Goal: Entertainment & Leisure: Consume media (video, audio)

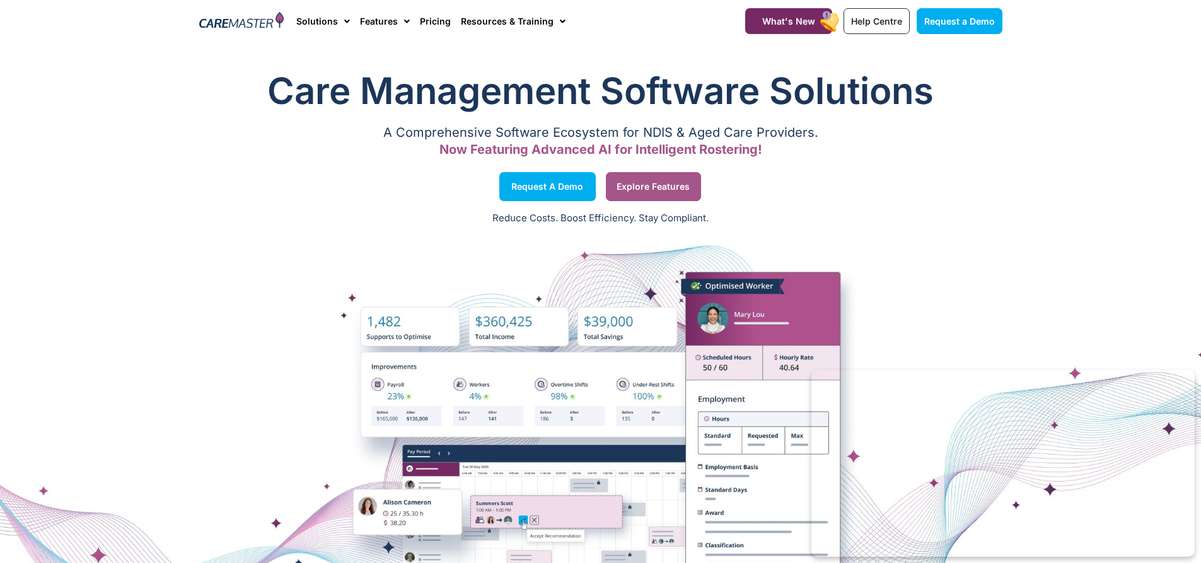
click at [652, 185] on span "Explore Features" at bounding box center [652, 186] width 73 height 6
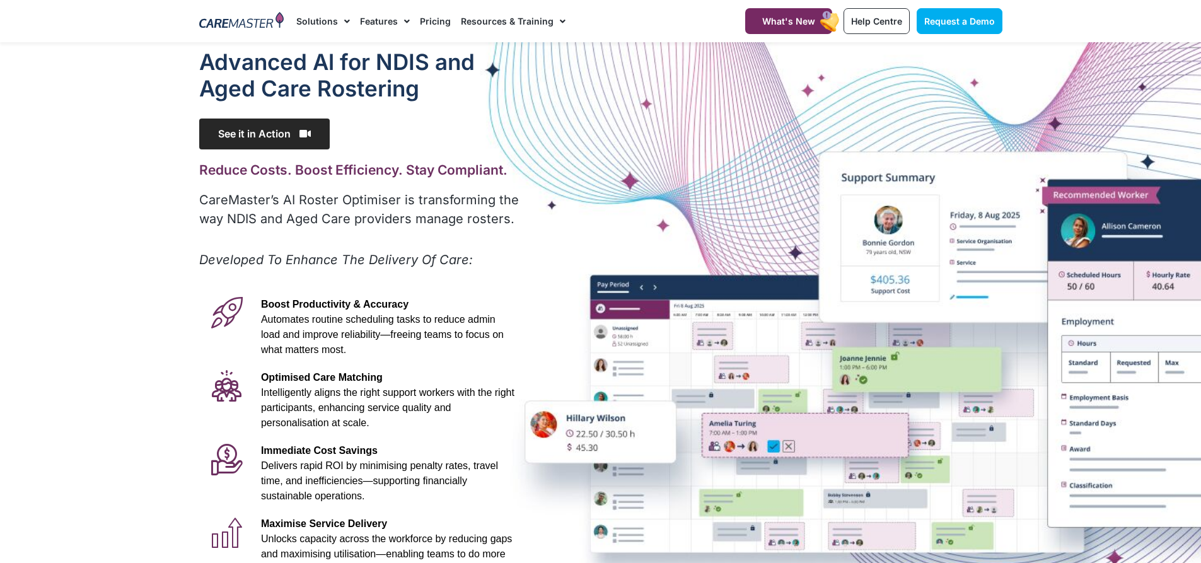
click at [293, 136] on span "See it in Action" at bounding box center [264, 133] width 130 height 31
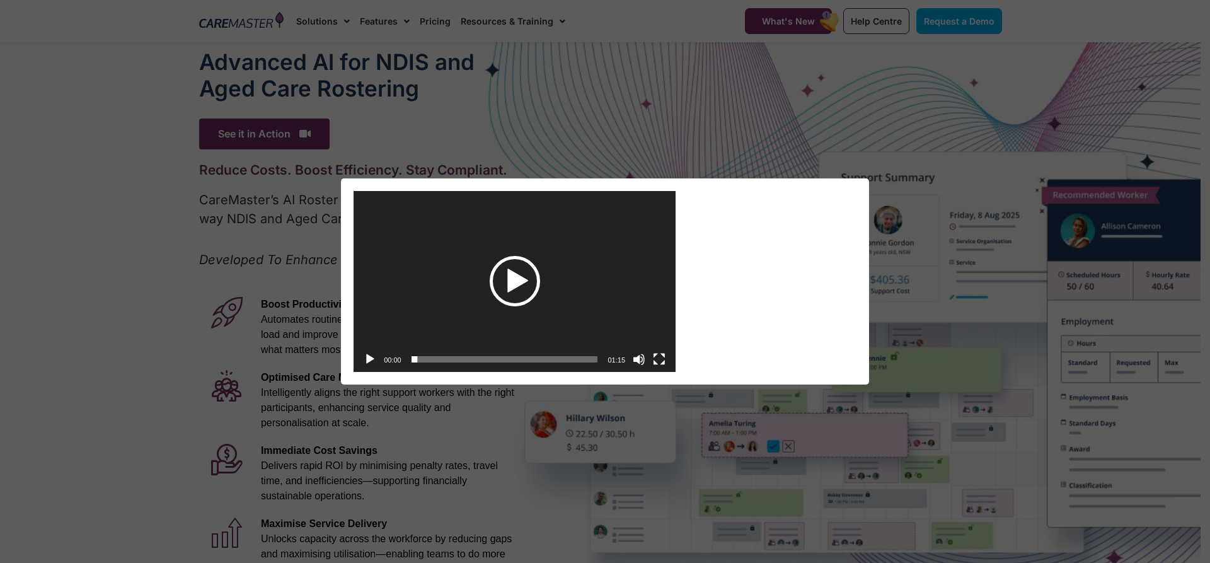
click at [533, 282] on div "Play" at bounding box center [515, 281] width 50 height 50
click at [654, 363] on button "Fullscreen" at bounding box center [659, 359] width 13 height 13
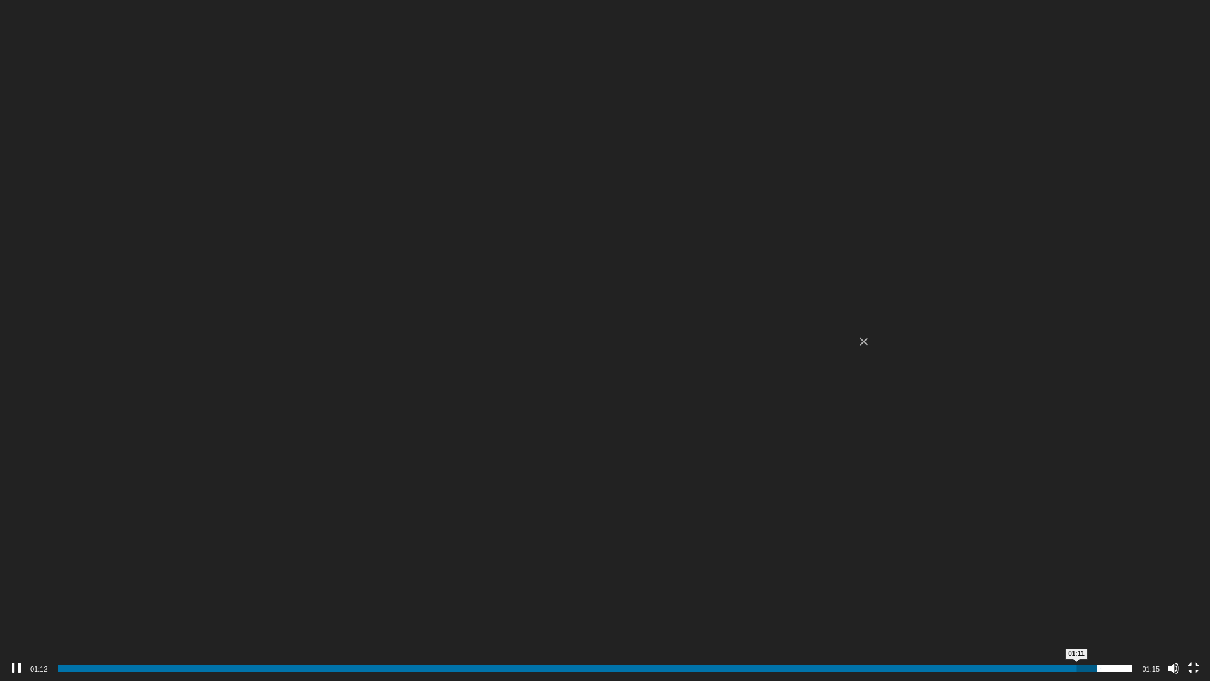
click at [1077, 562] on span "01:11" at bounding box center [595, 668] width 1075 height 6
click at [1055, 562] on span "01:09" at bounding box center [595, 668] width 1075 height 6
click at [1025, 562] on span "01:07" at bounding box center [595, 668] width 1075 height 6
click at [1192, 562] on button "Fullscreen" at bounding box center [1193, 668] width 13 height 13
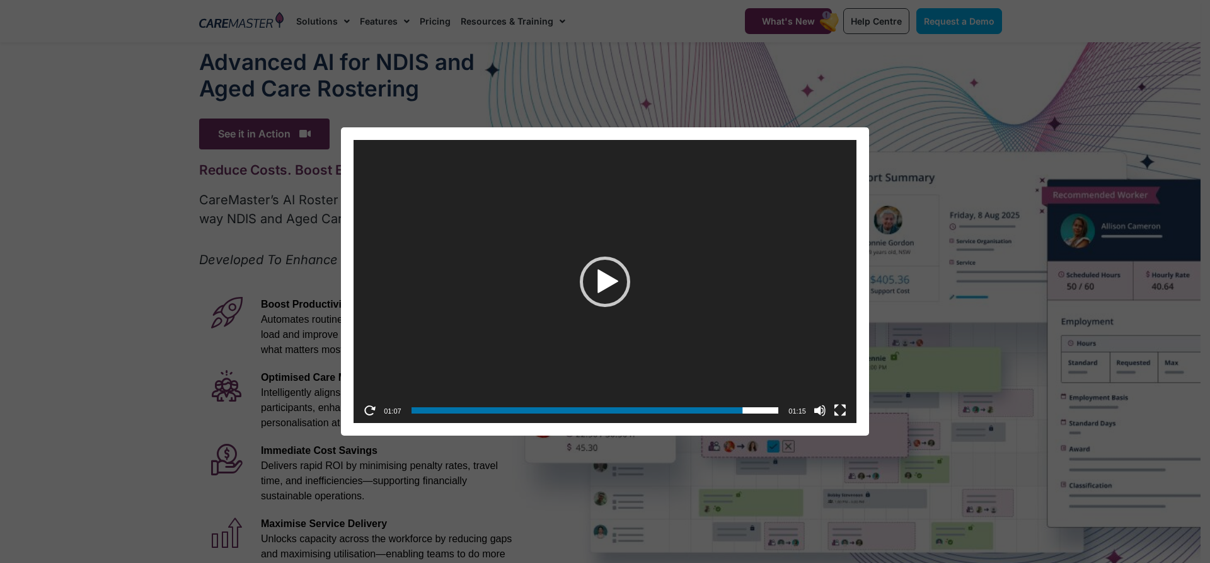
click at [939, 225] on div "Video Player https://caremaster.com.au/wp-content/uploads/2025/05/RO_screenshot…" at bounding box center [605, 281] width 1200 height 308
